Goal: Task Accomplishment & Management: Complete application form

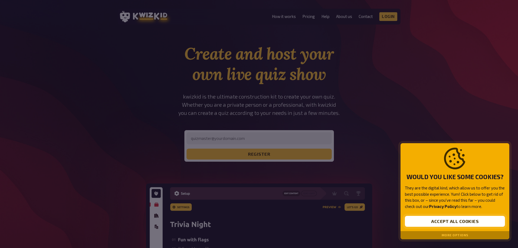
click at [441, 220] on button "Accept all cookies" at bounding box center [455, 221] width 100 height 11
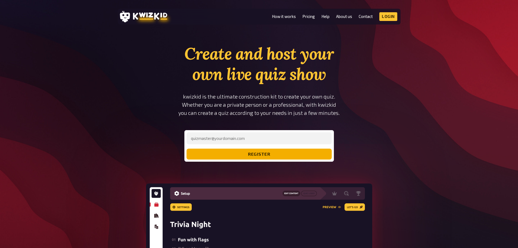
click at [303, 153] on button "register" at bounding box center [259, 154] width 145 height 11
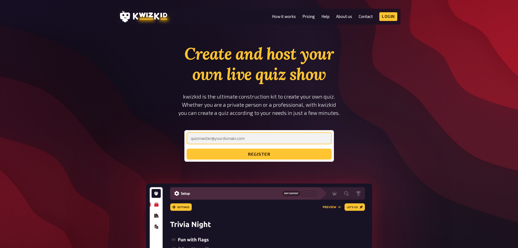
click at [287, 139] on input "email" at bounding box center [259, 138] width 145 height 12
type input "k"
click at [256, 138] on input "email" at bounding box center [259, 138] width 145 height 12
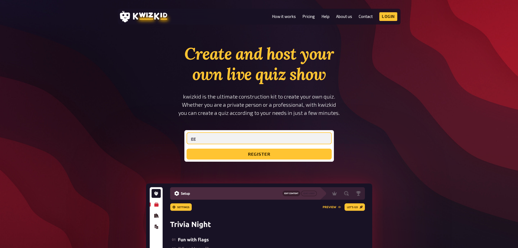
type input "g"
